Goal: Ask a question

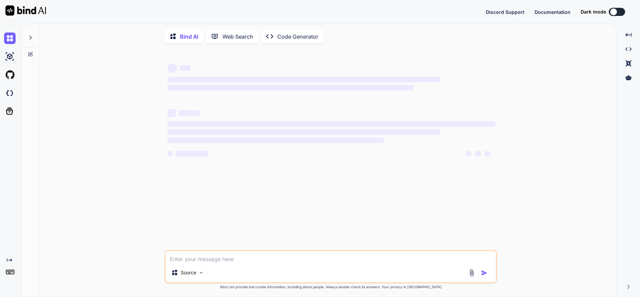
type textarea "x"
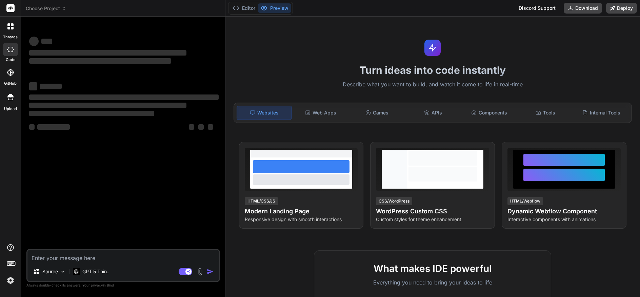
type textarea "x"
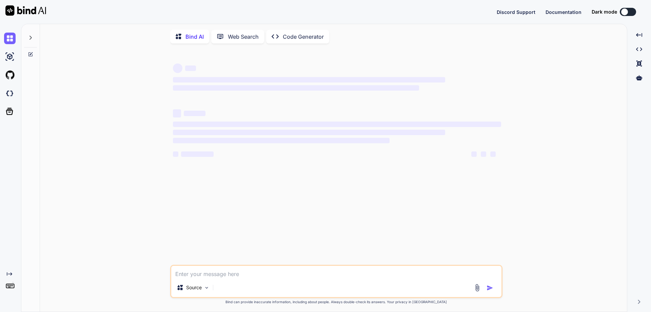
type textarea "x"
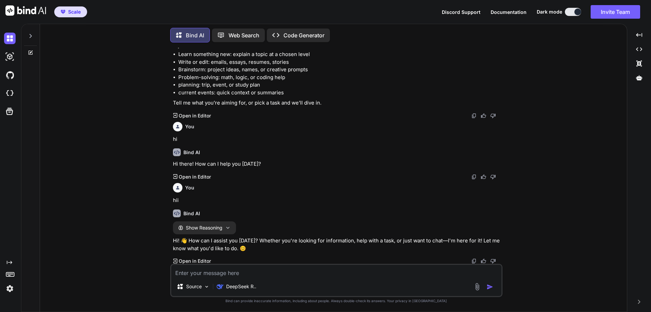
scroll to position [66, 0]
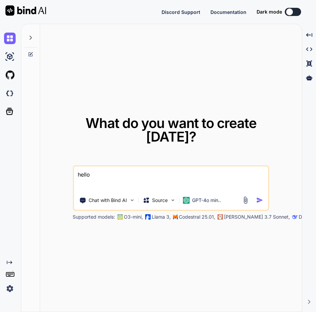
click at [255, 201] on div at bounding box center [253, 200] width 24 height 8
click at [256, 201] on img "button" at bounding box center [259, 199] width 7 height 7
click at [10, 288] on img at bounding box center [10, 288] width 12 height 12
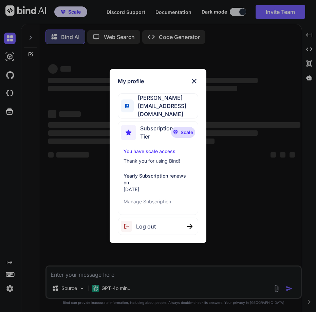
click at [81, 215] on div "My profile Mr Miyagi trybindai@gmail.com Subscription Tier Scale You have scale…" at bounding box center [158, 156] width 316 height 312
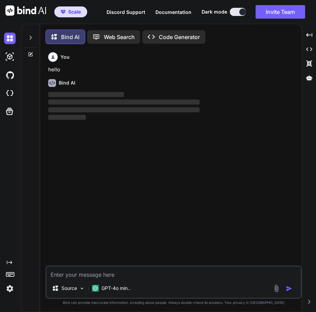
scroll to position [3, 0]
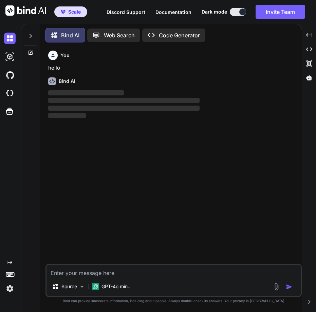
type textarea "x"
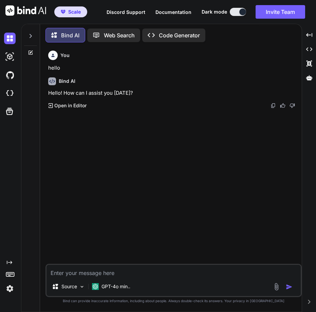
click at [112, 194] on div "You hello Bind AI Hello! How can I assist you today? Created with Pixso. Open i…" at bounding box center [174, 156] width 255 height 216
